Goal: Find specific page/section: Find specific page/section

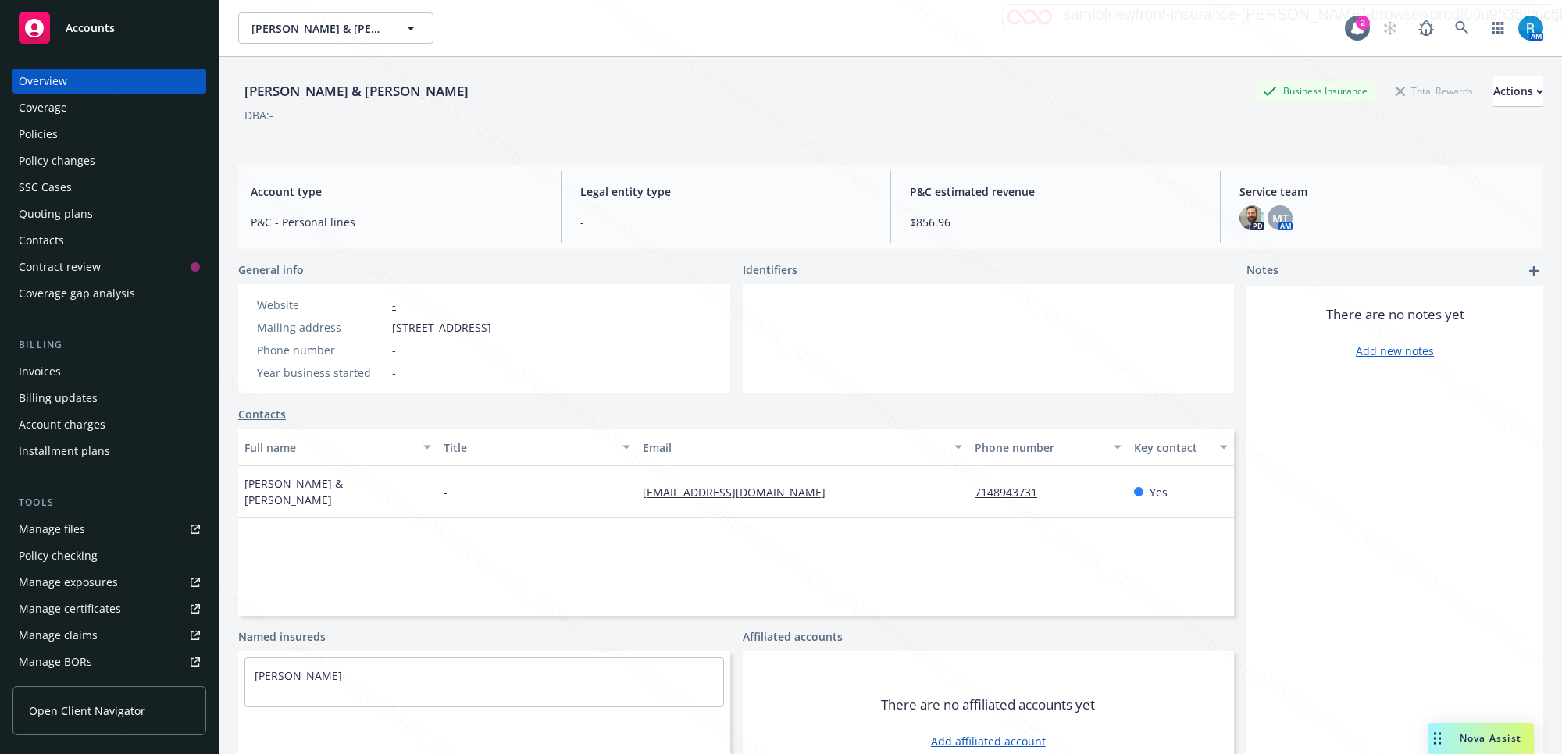
click at [537, 76] on div "Diluberto, [PERSON_NAME] & [PERSON_NAME] Business Insurance Total Rewards Actio…" at bounding box center [890, 91] width 1305 height 31
click at [537, 78] on div "Diluberto, [PERSON_NAME] & [PERSON_NAME] Business Insurance Total Rewards Actio…" at bounding box center [890, 91] width 1305 height 31
click at [832, 125] on div "[PERSON_NAME] & [PERSON_NAME] Business Insurance Total Rewards Actions DBA: -" at bounding box center [890, 108] width 1305 height 64
click at [830, 125] on div "[PERSON_NAME] & [PERSON_NAME] Business Insurance Total Rewards Actions DBA: -" at bounding box center [890, 108] width 1305 height 64
click at [1145, 263] on div "Identifiers" at bounding box center [989, 270] width 492 height 16
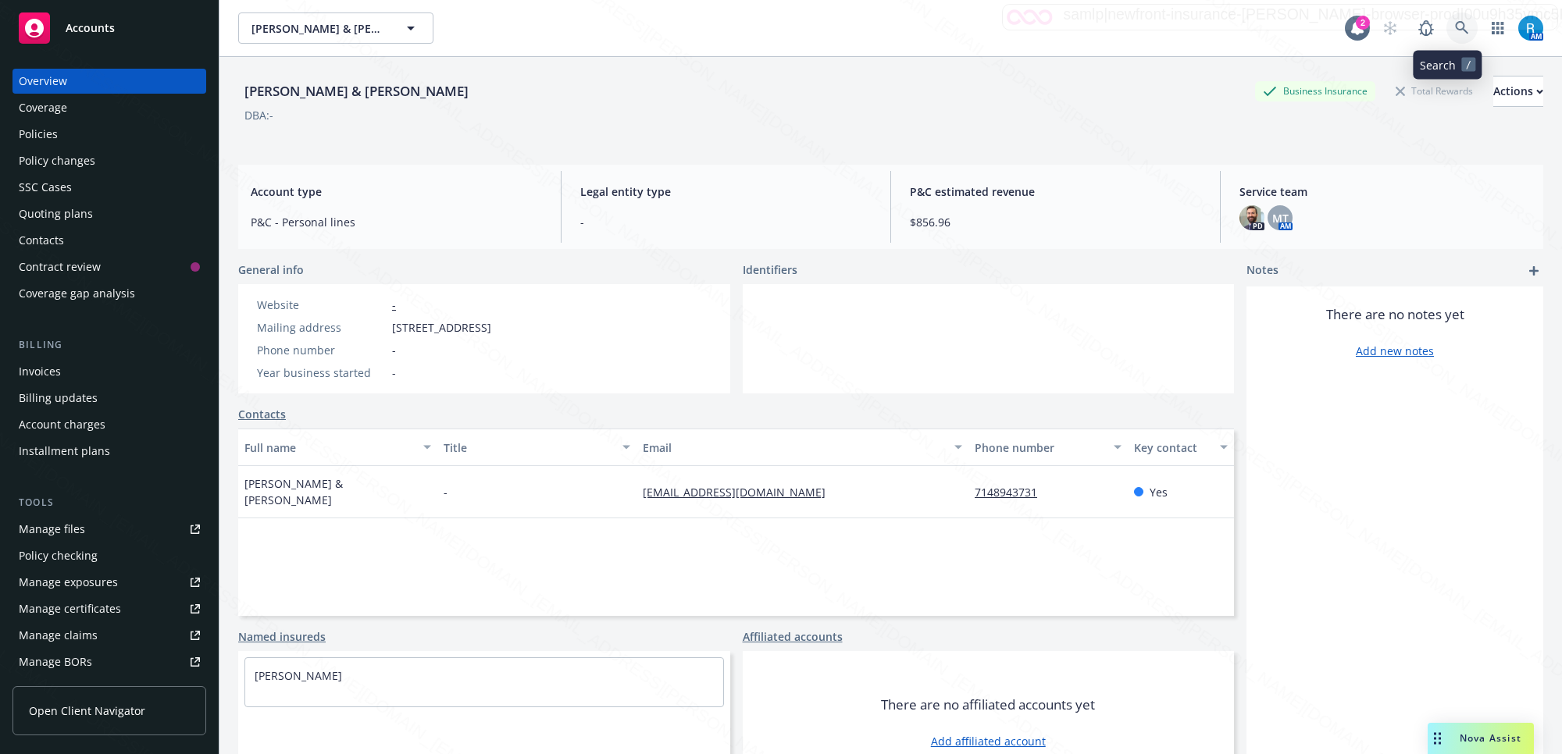
click at [1455, 25] on icon at bounding box center [1462, 28] width 14 height 14
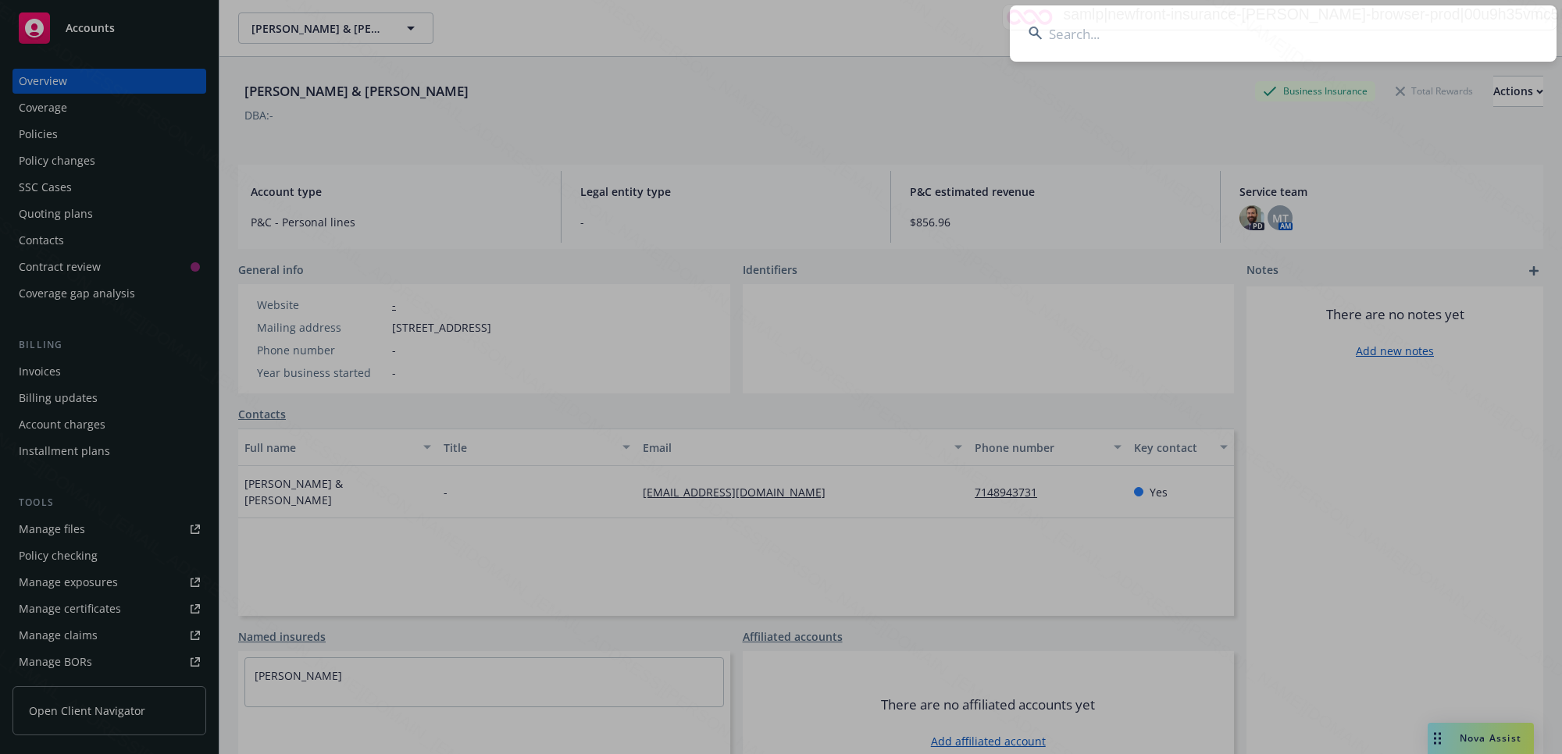
click at [1167, 47] on input at bounding box center [1283, 33] width 547 height 56
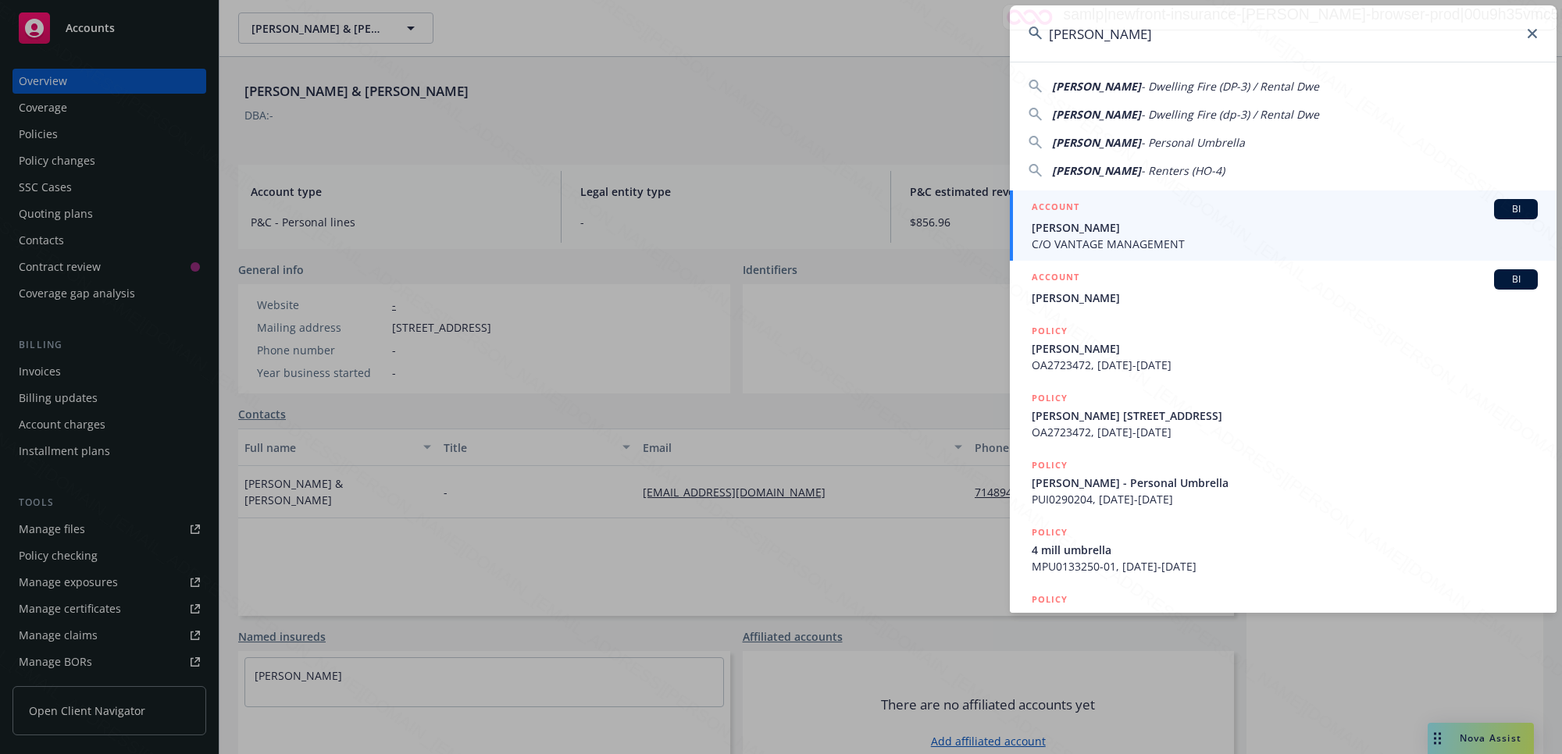
type input "[PERSON_NAME]"
click at [1158, 228] on span "[PERSON_NAME]" at bounding box center [1284, 227] width 506 height 16
